Goal: Task Accomplishment & Management: Complete application form

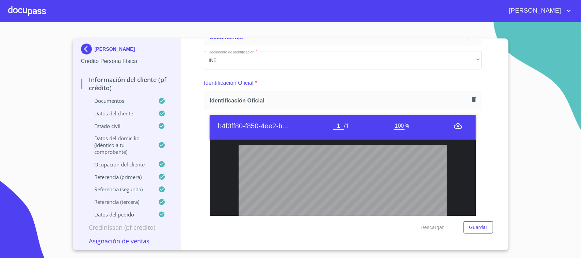
scroll to position [85, 0]
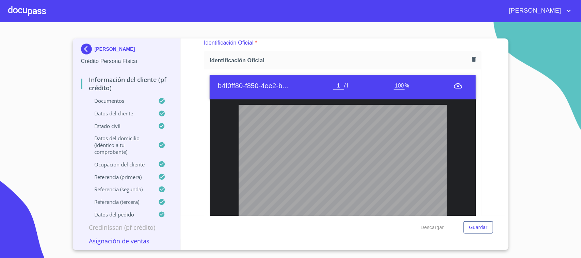
click at [24, 7] on div at bounding box center [27, 11] width 38 height 22
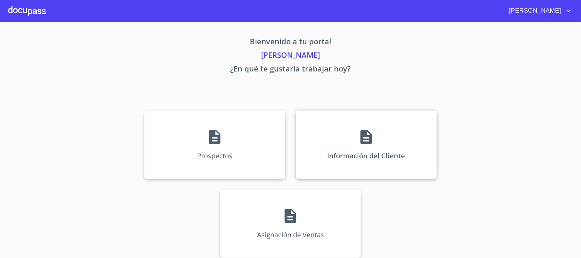
click at [370, 152] on p "Información del Cliente" at bounding box center [367, 155] width 78 height 9
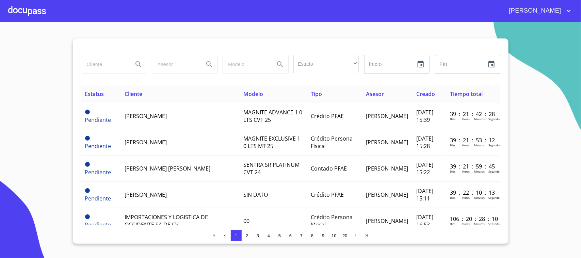
click at [113, 67] on input "search" at bounding box center [104, 64] width 46 height 18
type input "adalberto"
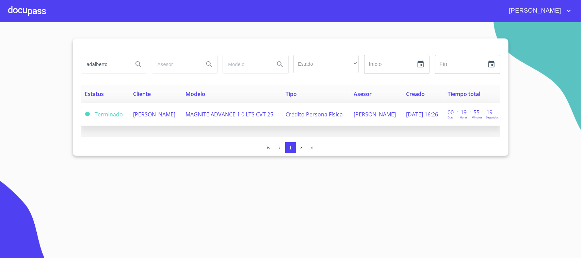
click at [132, 106] on td "[PERSON_NAME]" at bounding box center [155, 114] width 52 height 23
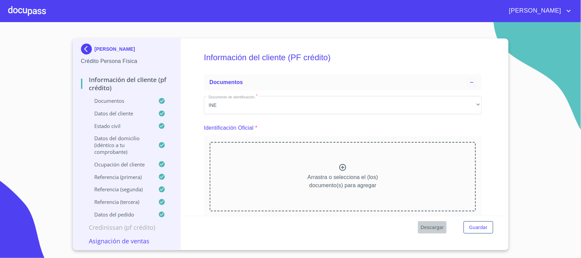
click at [438, 231] on span "Descargar" at bounding box center [432, 227] width 23 height 9
